Goal: Information Seeking & Learning: Learn about a topic

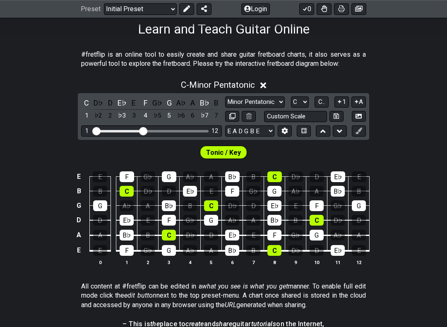
scroll to position [137, 0]
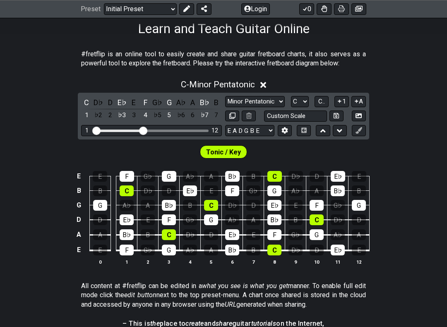
click at [260, 89] on div "C - Minor Pentatonic" at bounding box center [223, 82] width 447 height 15
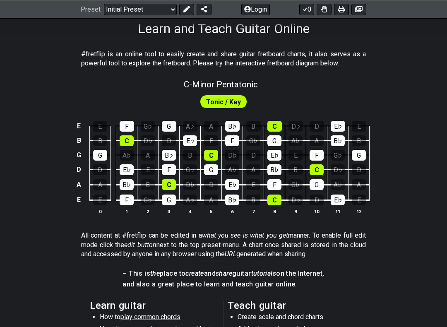
click at [266, 87] on div "C - Minor Pentatonic" at bounding box center [223, 81] width 447 height 14
select select "C"
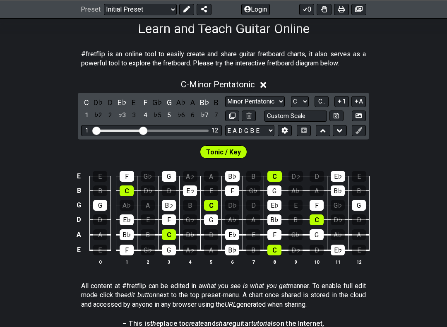
click at [265, 81] on icon at bounding box center [263, 85] width 6 height 9
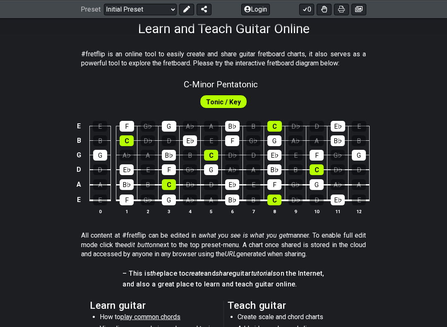
click at [230, 98] on span "Tonic / Key" at bounding box center [223, 102] width 35 height 12
click at [235, 106] on span "Tonic / Key" at bounding box center [223, 102] width 35 height 12
click at [248, 88] on span "C - Minor Pentatonic" at bounding box center [221, 84] width 74 height 10
select select "C"
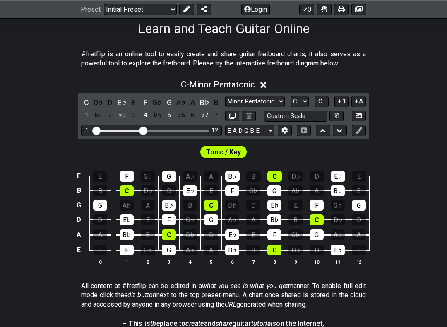
click at [277, 102] on select "Minor Pentatonic Click to edit Minor Pentatonic Major Pentatonic Minor Blues Ma…" at bounding box center [255, 101] width 60 height 11
click at [281, 98] on select "Minor Pentatonic Click to edit Minor Pentatonic Major Pentatonic Minor Blues Ma…" at bounding box center [255, 101] width 60 height 11
select select "Major Pentatonic"
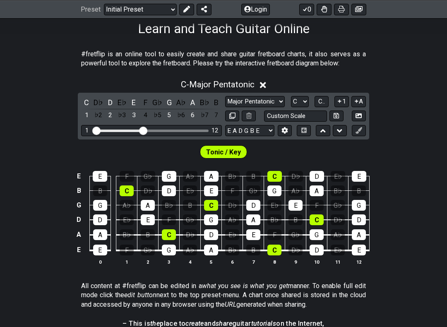
click at [229, 148] on span "Tonic / Key" at bounding box center [223, 152] width 35 height 12
click at [233, 148] on span "Tonic / Key" at bounding box center [223, 152] width 35 height 12
click at [233, 151] on span "Tonic / Key" at bounding box center [223, 152] width 35 height 12
click at [266, 132] on select "E A D G B E E A D G B E E A D G B E B E A D F♯ B A D G C E A D A D G B E E♭ A♭ …" at bounding box center [249, 130] width 49 height 11
click at [441, 106] on div "C - Major Pentatonic C D♭ D E♭ E F G♭ G A♭ A B♭ B 1 ♭2 2 ♭3 3 4 ♭5 5 ♭6 6 ♭7 7 …" at bounding box center [223, 175] width 447 height 202
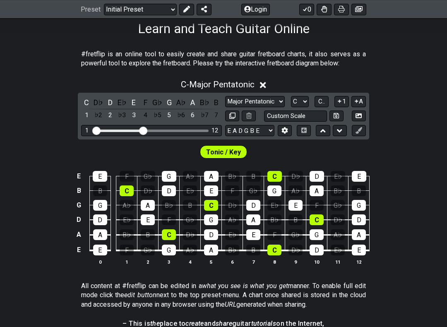
click at [286, 128] on icon at bounding box center [285, 130] width 6 height 6
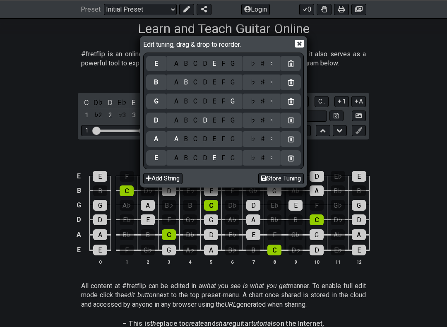
click at [415, 110] on div "Edit tuning, drag & drop to reorder. E A B C D E F G ♭ ♯ ♮ B A B C D E F G ♭ ♯ …" at bounding box center [223, 163] width 447 height 327
click at [419, 112] on div "Edit tuning, drag & drop to reorder. E A B C D E F G ♭ ♯ ♮ B A B C D E F G ♭ ♯ …" at bounding box center [223, 163] width 447 height 327
click at [300, 47] on icon at bounding box center [299, 44] width 9 height 8
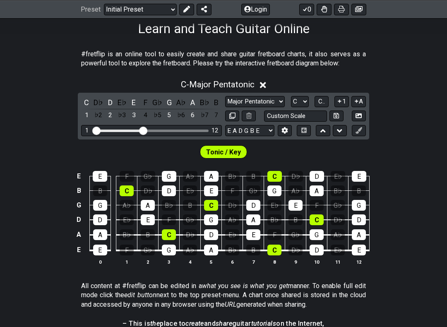
click at [233, 116] on icon at bounding box center [232, 115] width 6 height 6
select select "Major Pentatonic"
select select "C"
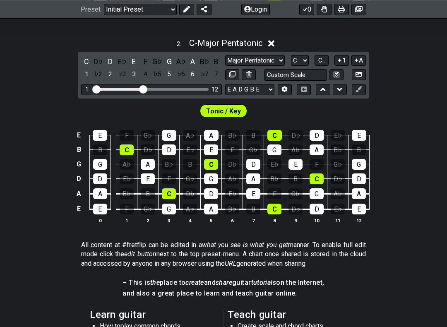
scroll to position [382, 0]
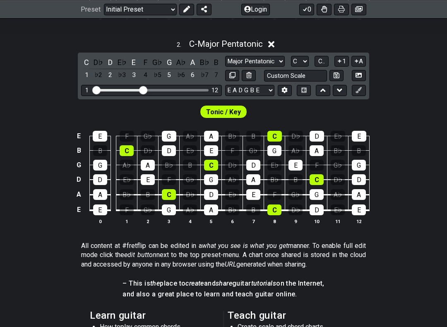
click at [304, 58] on select "A♭ A A♯ B♭ B C C♯ D♭ D D♯ E♭ E F F♯ G♭ G G♯" at bounding box center [300, 61] width 18 height 11
click at [324, 60] on span "C.." at bounding box center [321, 60] width 7 height 7
click at [113, 75] on div "D" at bounding box center [110, 74] width 11 height 11
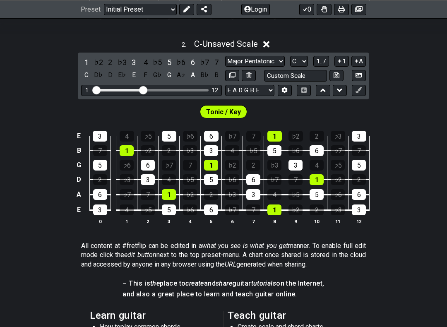
click at [187, 74] on div "A" at bounding box center [192, 74] width 11 height 11
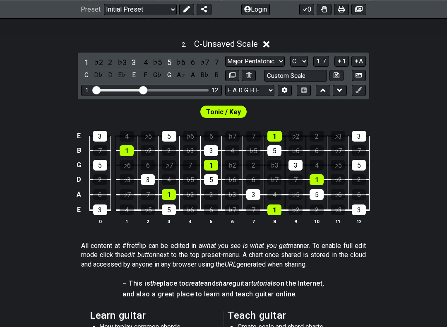
click at [107, 69] on div "D" at bounding box center [110, 74] width 11 height 11
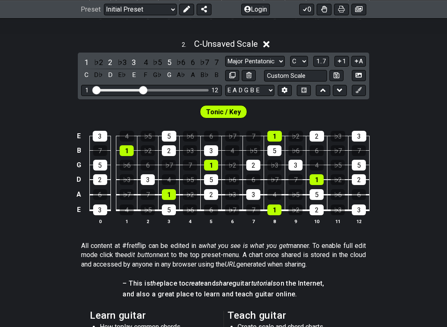
click at [191, 69] on div "A" at bounding box center [192, 74] width 11 height 11
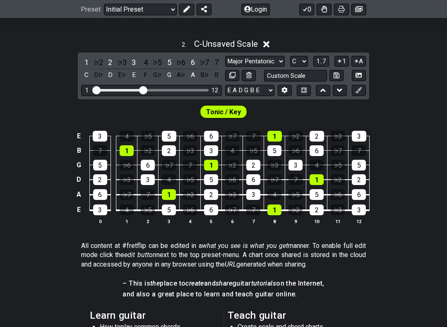
click at [273, 62] on select "Minor Pentatonic Click to edit Minor Pentatonic Major Pentatonic Minor Blues Ma…" at bounding box center [255, 61] width 60 height 11
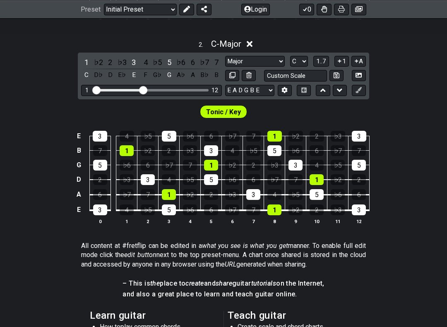
click at [272, 62] on select "Minor Pentatonic Click to edit Minor Pentatonic Major Pentatonic Minor Blues Ma…" at bounding box center [255, 61] width 60 height 11
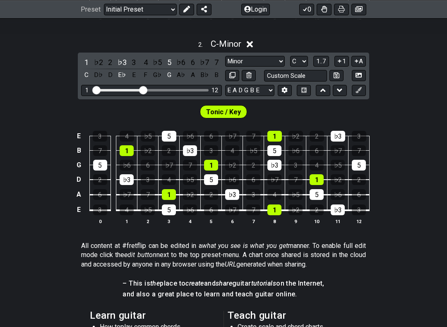
click at [275, 64] on select "Minor Pentatonic Click to edit Minor Pentatonic Major Pentatonic Minor Blues Ma…" at bounding box center [255, 61] width 60 height 11
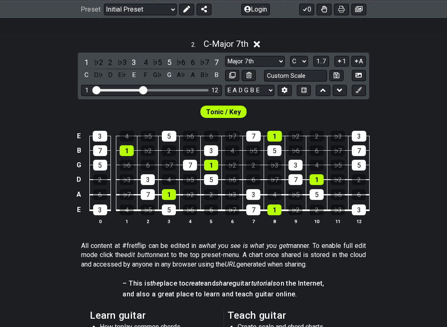
click at [277, 60] on select "Minor Pentatonic Click to edit Minor Pentatonic Major Pentatonic Minor Blues Ma…" at bounding box center [255, 61] width 60 height 11
click at [280, 57] on select "Minor Pentatonic Click to edit Minor Pentatonic Major Pentatonic Minor Blues Ma…" at bounding box center [255, 61] width 60 height 11
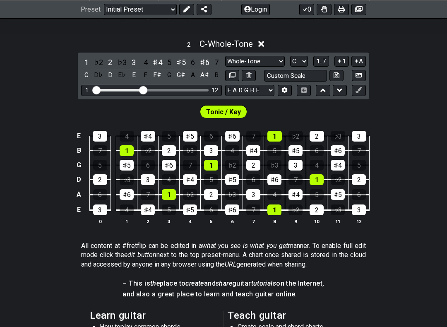
click at [274, 61] on select "Minor Pentatonic Click to edit Minor Pentatonic Major Pentatonic Minor Blues Ma…" at bounding box center [255, 61] width 60 height 11
select select "Major / [PERSON_NAME]"
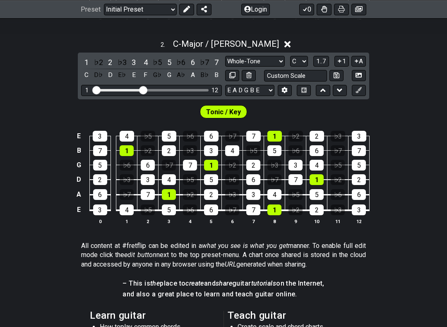
click at [292, 72] on input "Custom Scale" at bounding box center [295, 75] width 63 height 11
click at [417, 91] on div "2 . C - Major / Ionian 1 ♭2 2 ♭3 3 4 ♭5 5 ♭6 6 ♭7 7 C D♭ D E♭ E F G♭ G A♭ A B♭ …" at bounding box center [223, 135] width 447 height 202
type input "Custom Scale"
click at [337, 79] on button at bounding box center [336, 75] width 14 height 11
select select "Custom Scale"
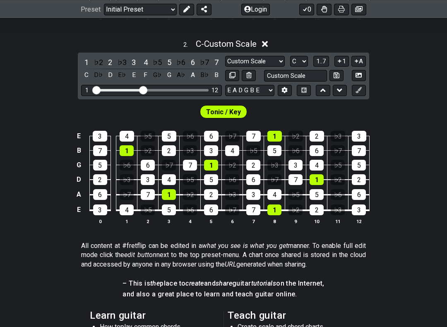
click at [333, 74] on icon at bounding box center [335, 74] width 5 height 5
click at [361, 73] on icon at bounding box center [358, 75] width 6 height 5
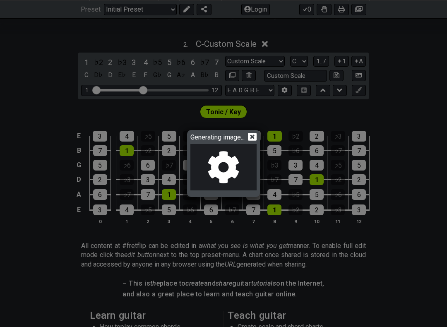
click at [254, 139] on icon at bounding box center [252, 137] width 9 height 8
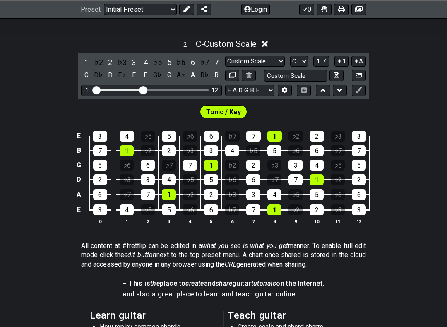
click at [361, 62] on button "A" at bounding box center [358, 61] width 14 height 11
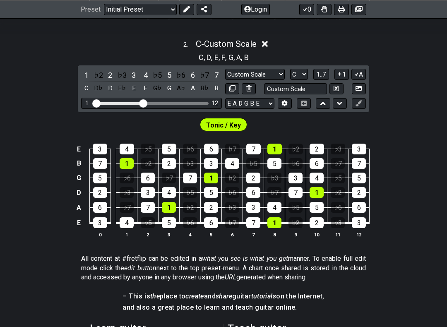
click at [358, 73] on icon at bounding box center [356, 74] width 8 height 6
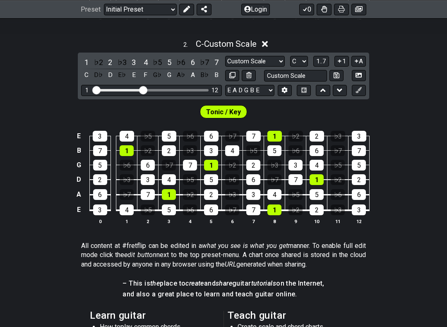
click at [339, 61] on icon at bounding box center [339, 61] width 8 height 6
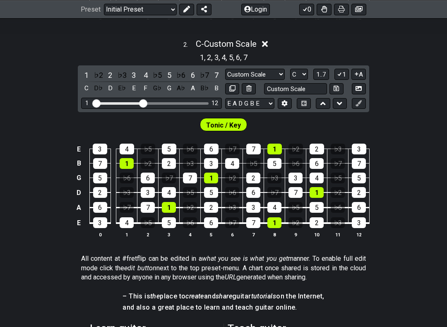
click at [342, 69] on button "1" at bounding box center [341, 74] width 14 height 11
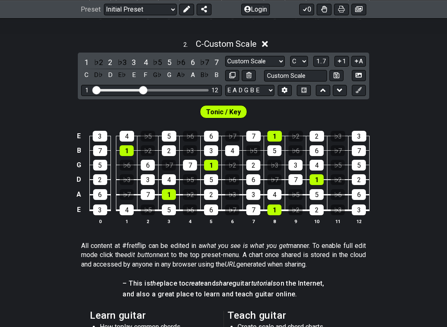
click at [321, 61] on span "1..7" at bounding box center [321, 60] width 10 height 7
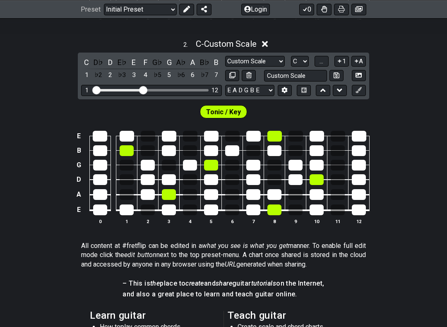
click at [323, 62] on span "..." at bounding box center [321, 60] width 4 height 7
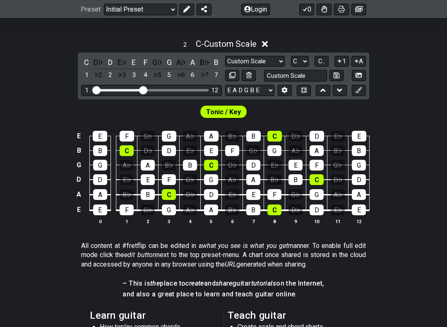
click at [320, 60] on span "C.." at bounding box center [321, 60] width 7 height 7
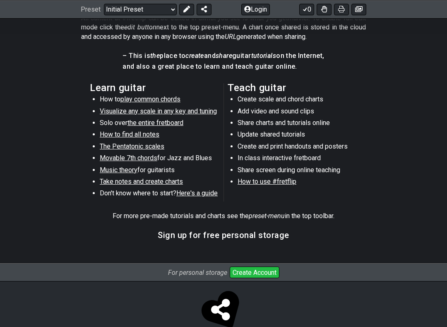
scroll to position [625, 0]
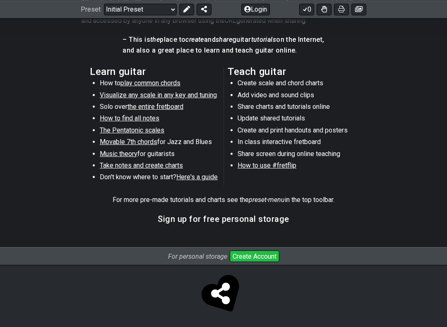
click at [173, 108] on span "the entire fretboard" at bounding box center [155, 107] width 56 height 8
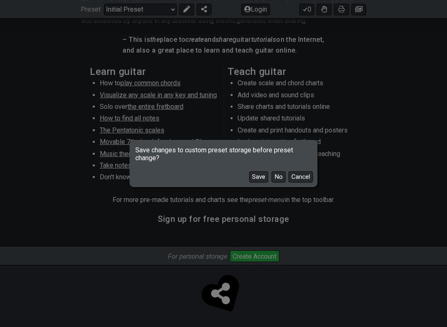
click at [279, 172] on button "No" at bounding box center [278, 176] width 14 height 11
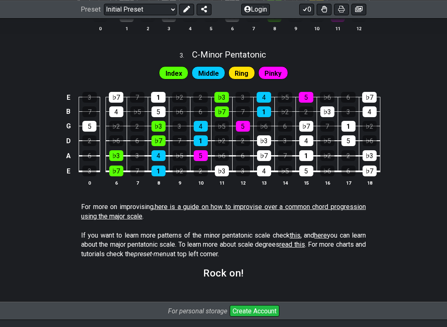
scroll to position [0, 0]
select select "/how-to-solo"
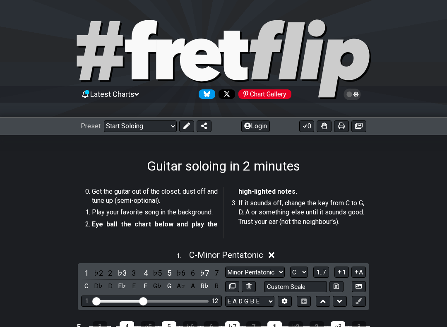
click at [275, 271] on select "Minor Pentatonic Root Minor Pentatonic Major Pentatonic Minor Blues Major Blues…" at bounding box center [255, 271] width 60 height 11
select select "Major Pentatonic"
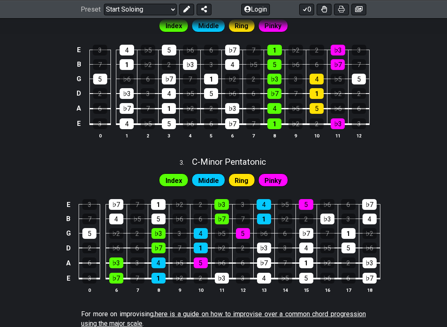
scroll to position [507, 0]
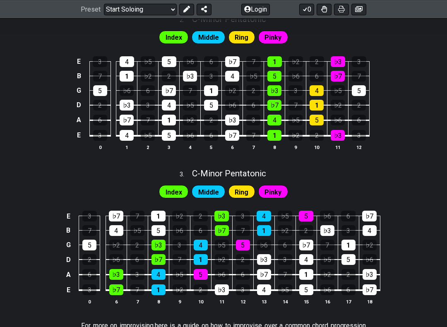
click at [242, 170] on span "C - Minor Pentatonic" at bounding box center [229, 173] width 74 height 10
select select "C"
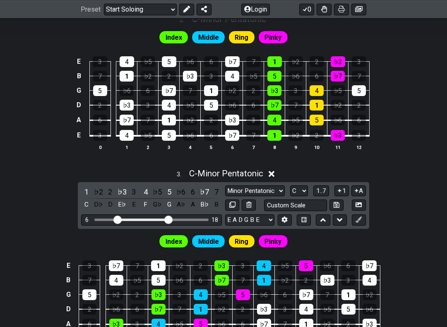
click at [273, 171] on icon at bounding box center [271, 174] width 6 height 6
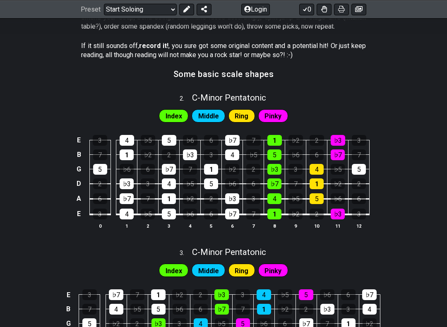
scroll to position [429, 0]
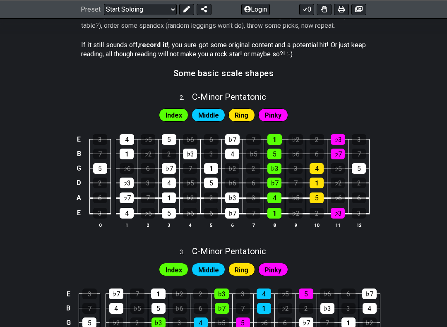
click at [231, 92] on span "C - Minor Pentatonic" at bounding box center [229, 97] width 74 height 10
select select "C"
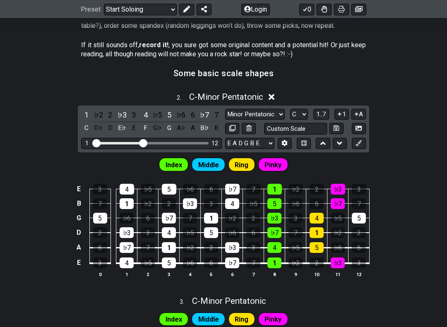
click at [276, 109] on select "Minor Pentatonic Root Minor Pentatonic Major Pentatonic Minor Blues Major Blues…" at bounding box center [255, 114] width 60 height 11
select select "Major Pentatonic"
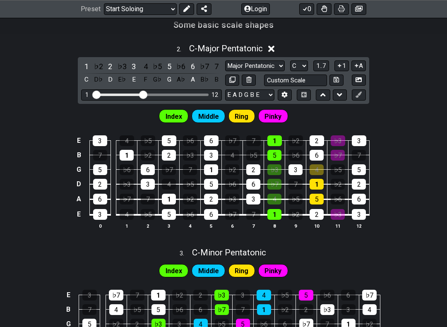
click at [273, 48] on icon at bounding box center [271, 49] width 6 height 6
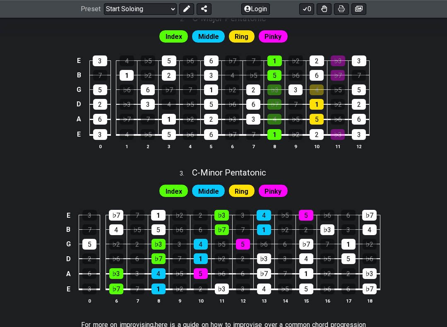
scroll to position [507, 0]
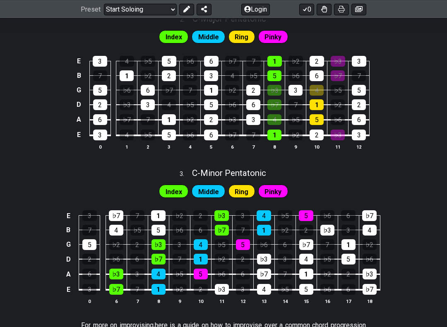
click at [234, 170] on span "C - Minor Pentatonic" at bounding box center [229, 173] width 74 height 10
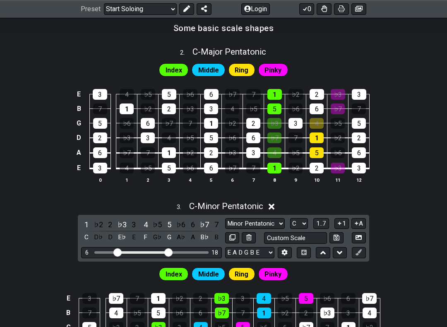
scroll to position [474, 0]
click at [273, 220] on select "Minor Pentatonic Root Minor Pentatonic Major Pentatonic Minor Blues Major Blues…" at bounding box center [255, 223] width 60 height 11
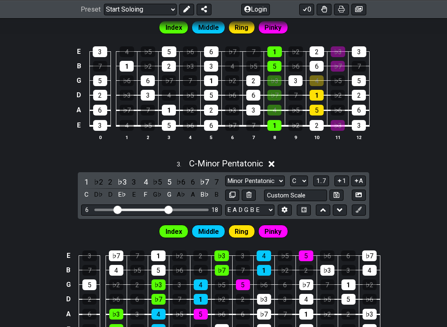
scroll to position [518, 0]
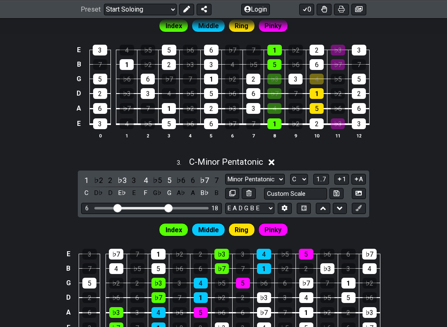
click at [308, 179] on select "A♭ A A♯ B♭ B C C♯ D♭ D D♯ E♭ E F F♯ G♭ G G♯" at bounding box center [299, 179] width 18 height 11
select select "F"
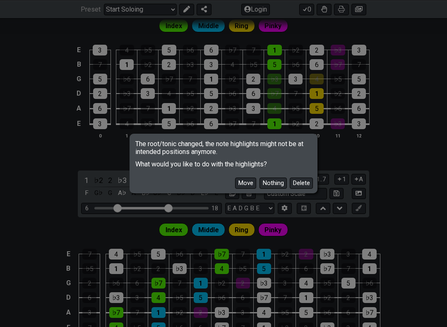
click at [245, 182] on button "Move" at bounding box center [245, 182] width 21 height 11
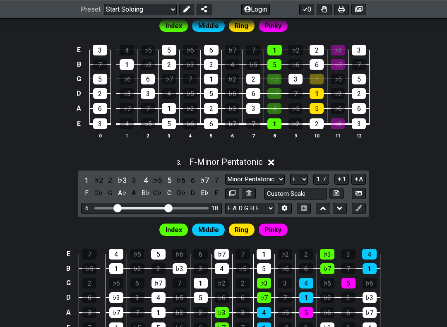
click at [262, 158] on span "F - Minor Pentatonic" at bounding box center [226, 162] width 74 height 10
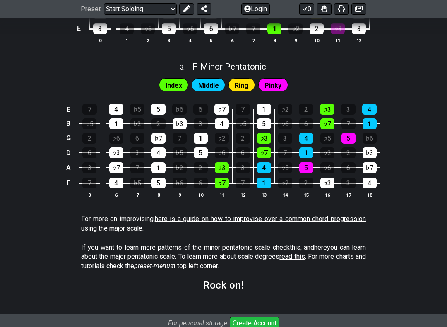
scroll to position [613, 0]
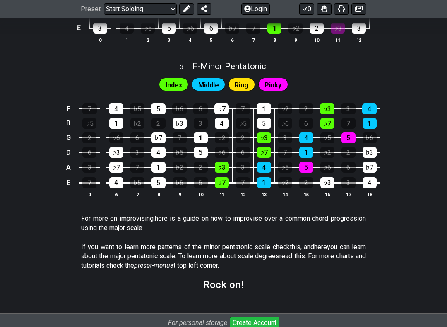
click at [248, 65] on span "F - Minor Pentatonic" at bounding box center [229, 67] width 74 height 10
select select "F"
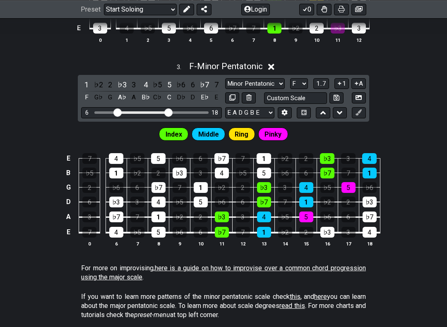
click at [362, 107] on button at bounding box center [359, 112] width 14 height 11
click at [359, 111] on icon at bounding box center [358, 112] width 6 height 6
click at [269, 62] on div "3 . F - Minor Pentatonic" at bounding box center [223, 64] width 447 height 16
